Goal: Navigation & Orientation: Find specific page/section

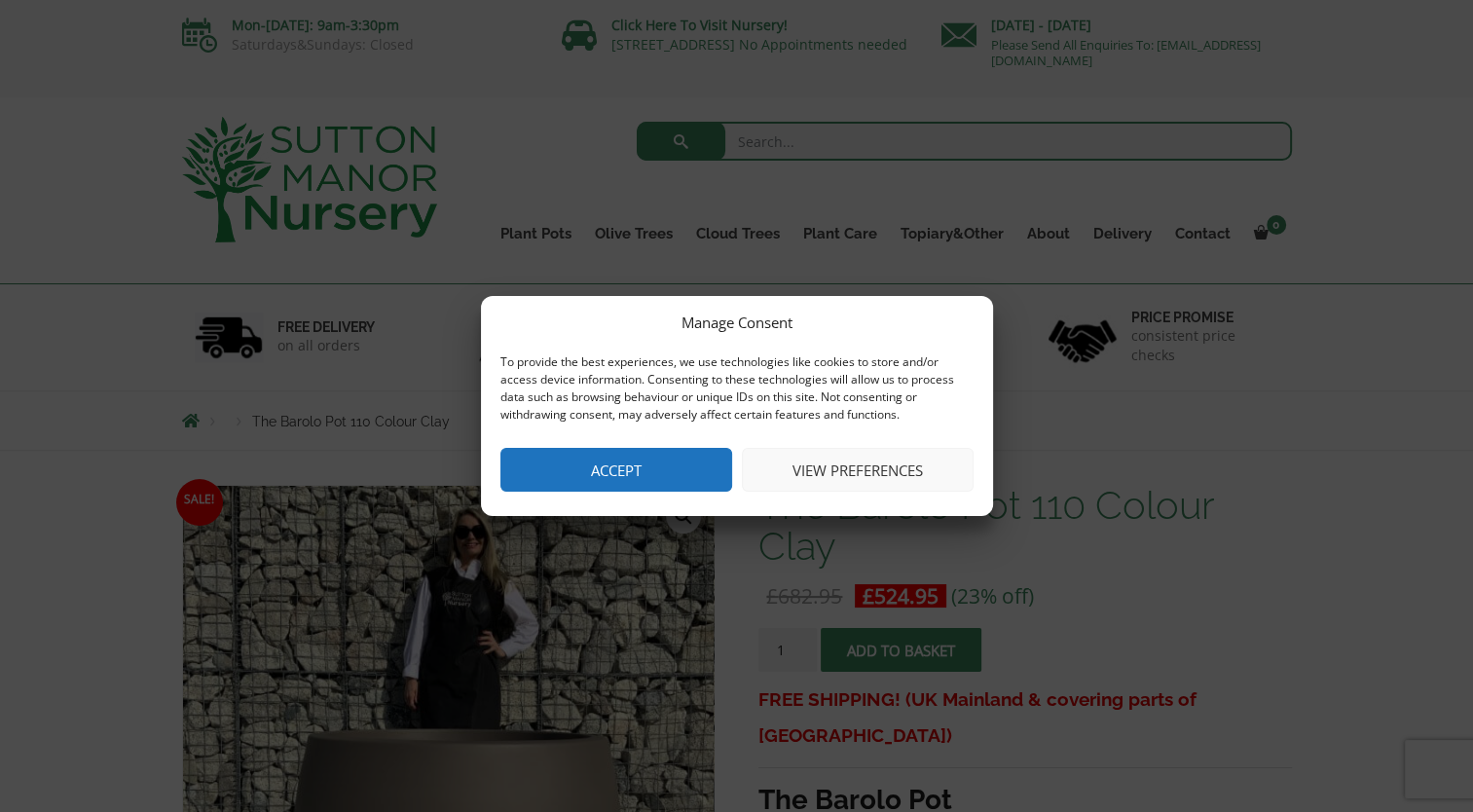
click at [666, 447] on button "Accept" at bounding box center [616, 469] width 232 height 44
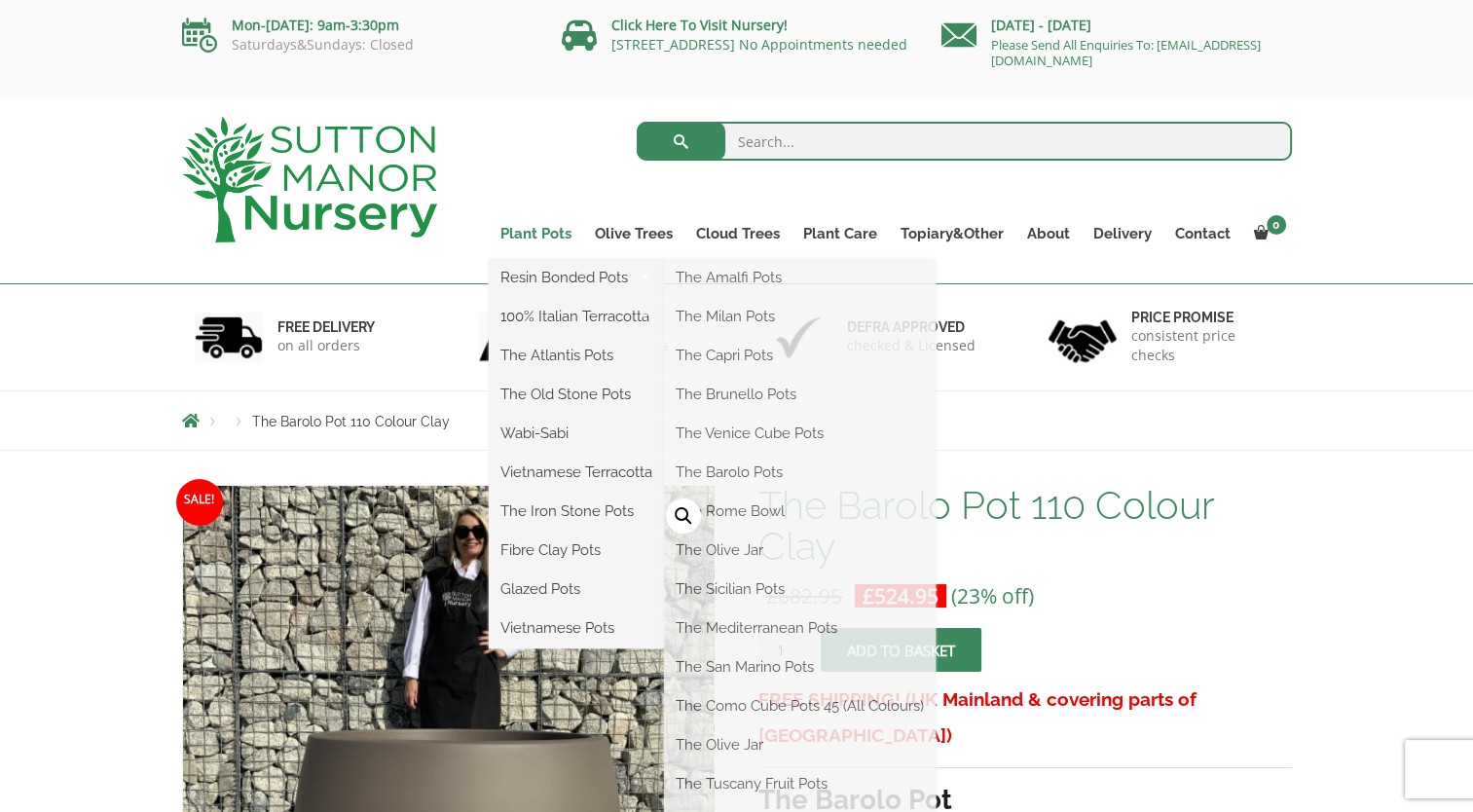
click at [547, 228] on link "Plant Pots" at bounding box center [535, 234] width 95 height 27
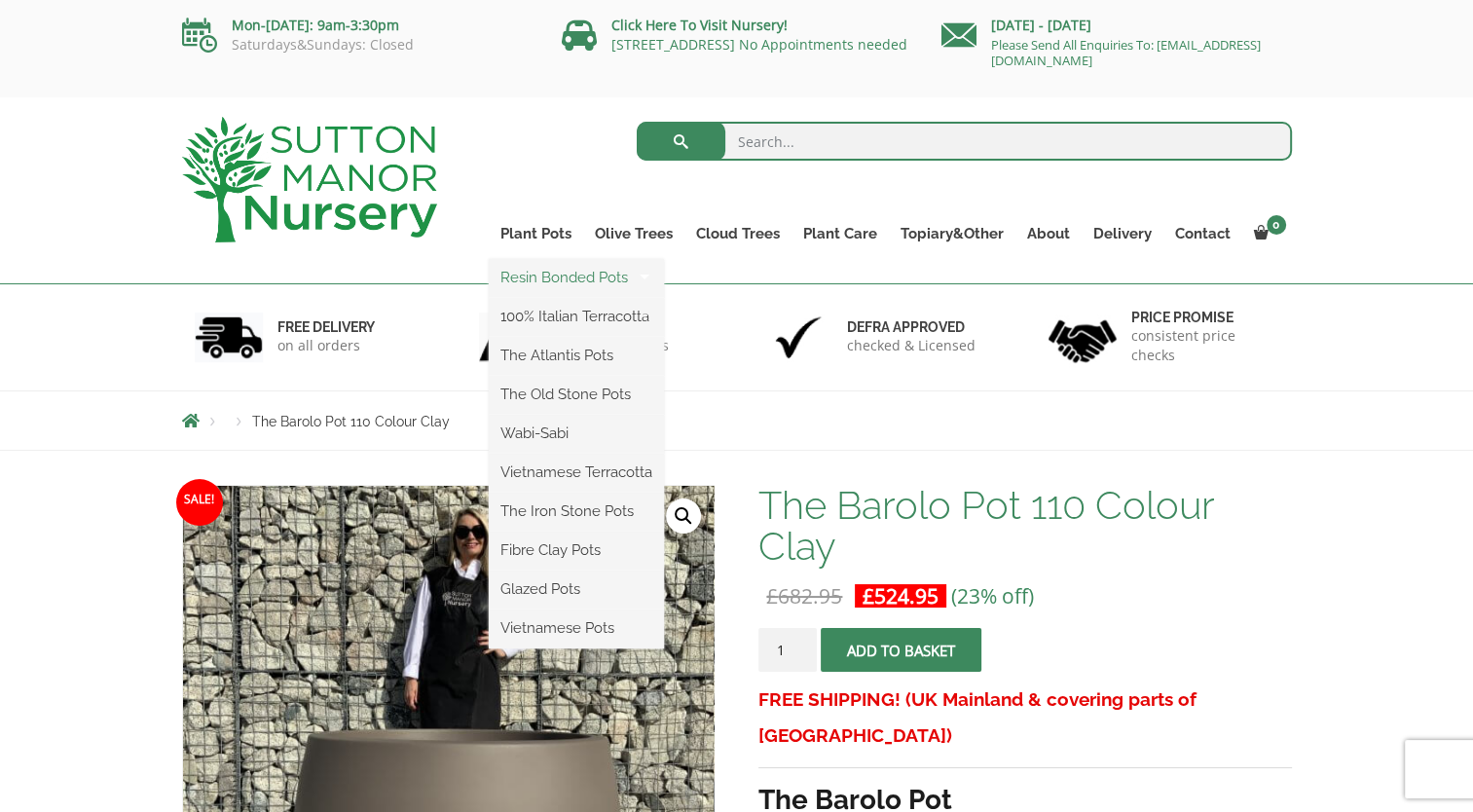
click at [536, 269] on link "Resin Bonded Pots" at bounding box center [576, 278] width 175 height 29
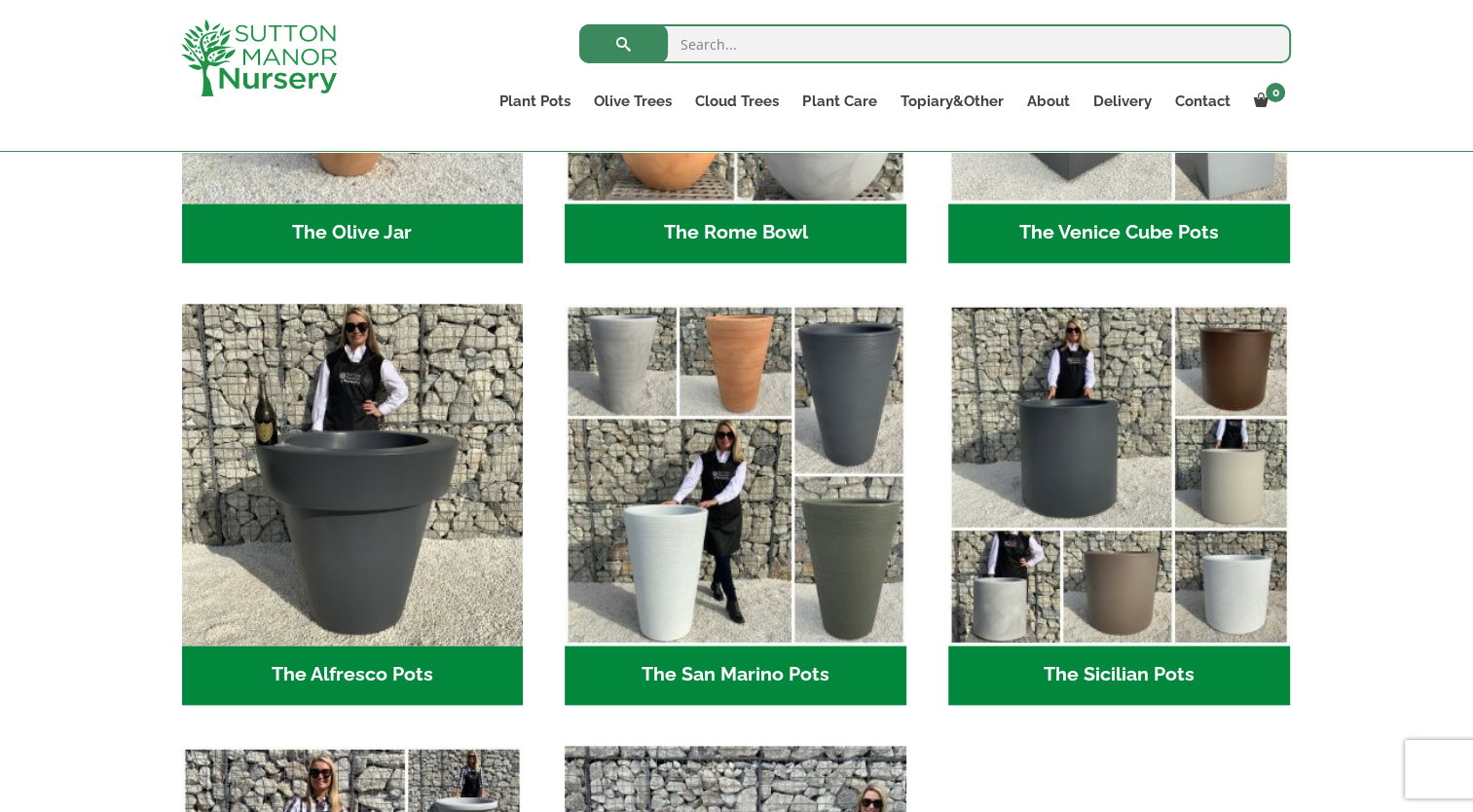
scroll to position [2142, 0]
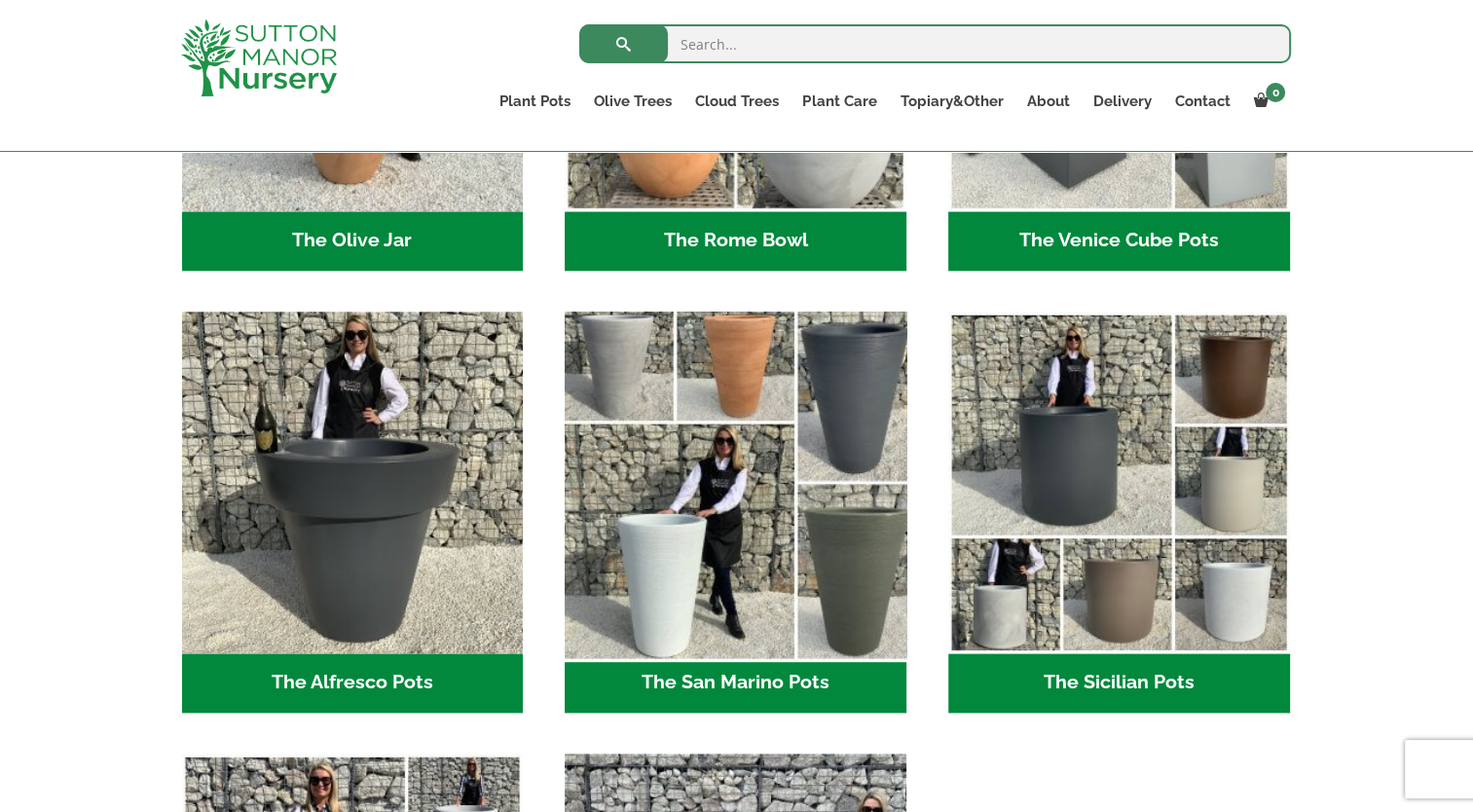
click at [709, 422] on img "Visit product category The San Marino Pots" at bounding box center [736, 483] width 359 height 359
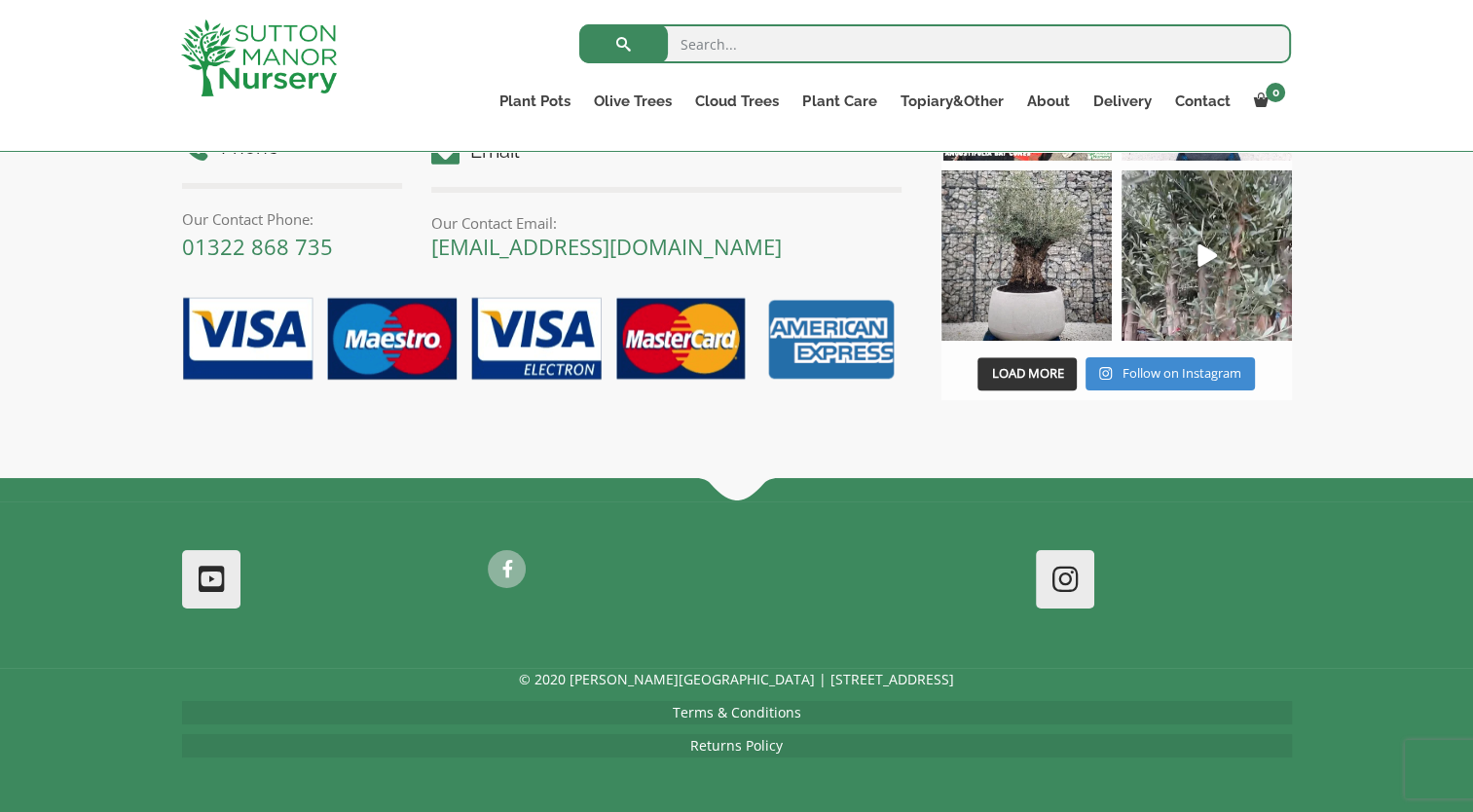
scroll to position [681, 0]
